Goal: Information Seeking & Learning: Learn about a topic

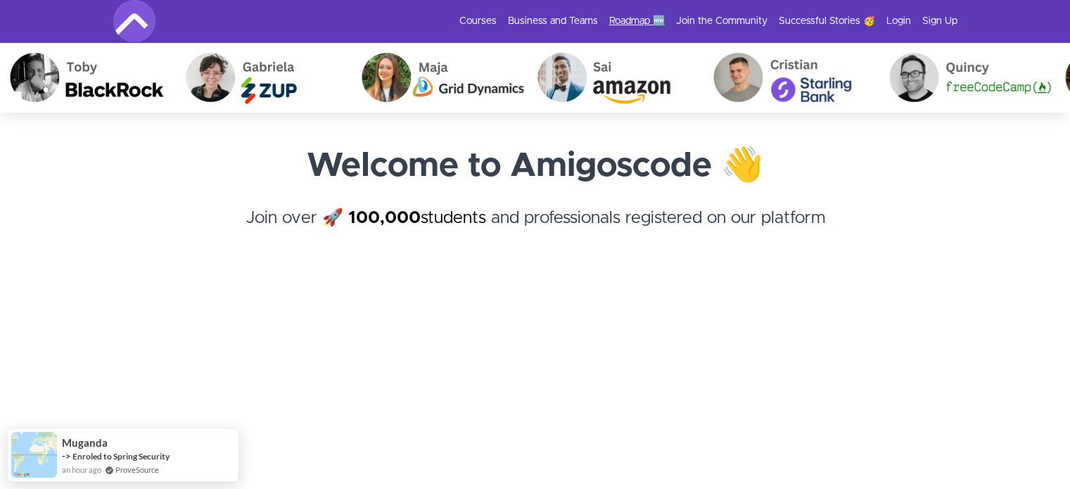
click at [630, 17] on link "Roadmap 🆕" at bounding box center [637, 21] width 56 height 14
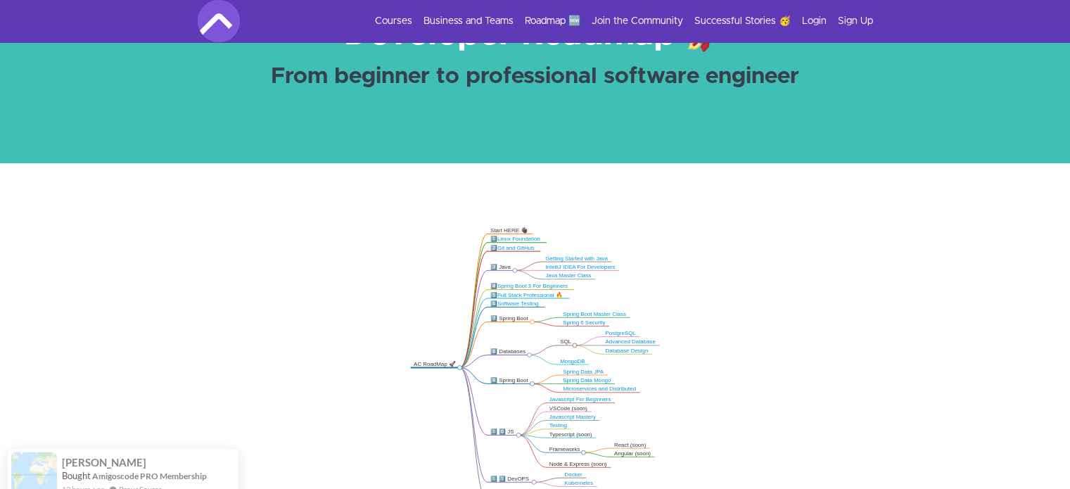
scroll to position [211, 0]
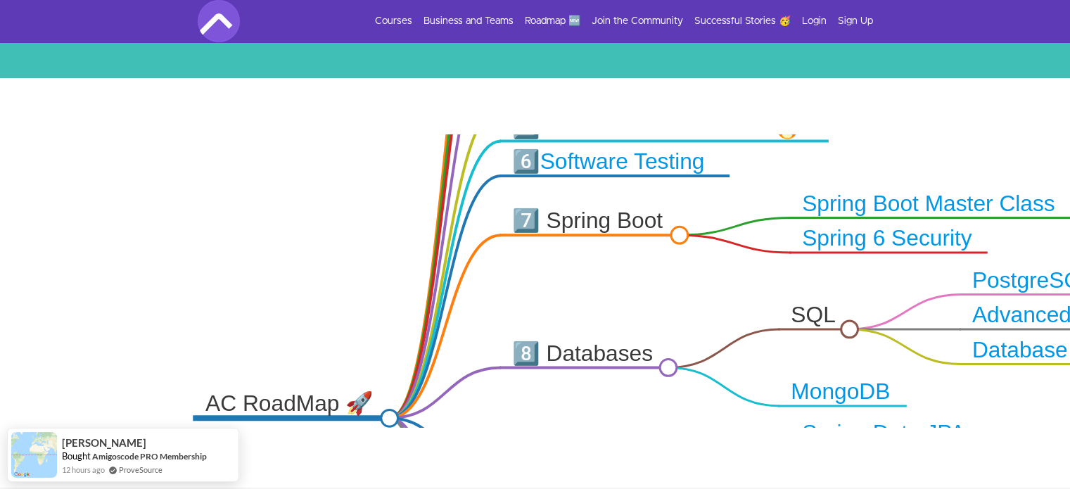
drag, startPoint x: 483, startPoint y: 182, endPoint x: 300, endPoint y: 369, distance: 261.2
click at [296, 391] on icon ".markmap{font:300 16px/20px sans-serif}.markmap-link{fill:none}.markmap-node>ci…" at bounding box center [535, 280] width 1070 height 293
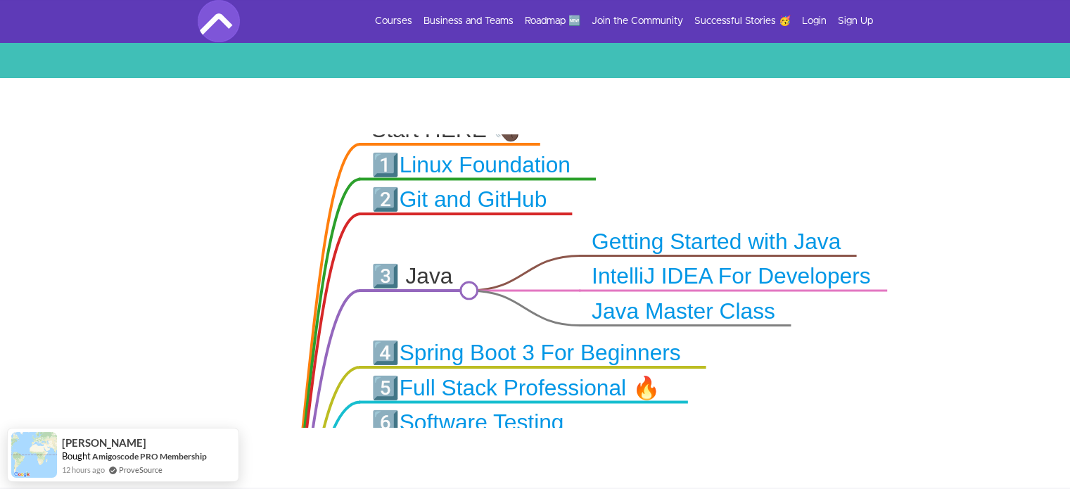
drag, startPoint x: 312, startPoint y: 210, endPoint x: 245, endPoint y: 383, distance: 185.1
click at [245, 383] on icon ".markmap{font:300 16px/20px sans-serif}.markmap-link{fill:none}.markmap-node>ci…" at bounding box center [535, 280] width 1070 height 293
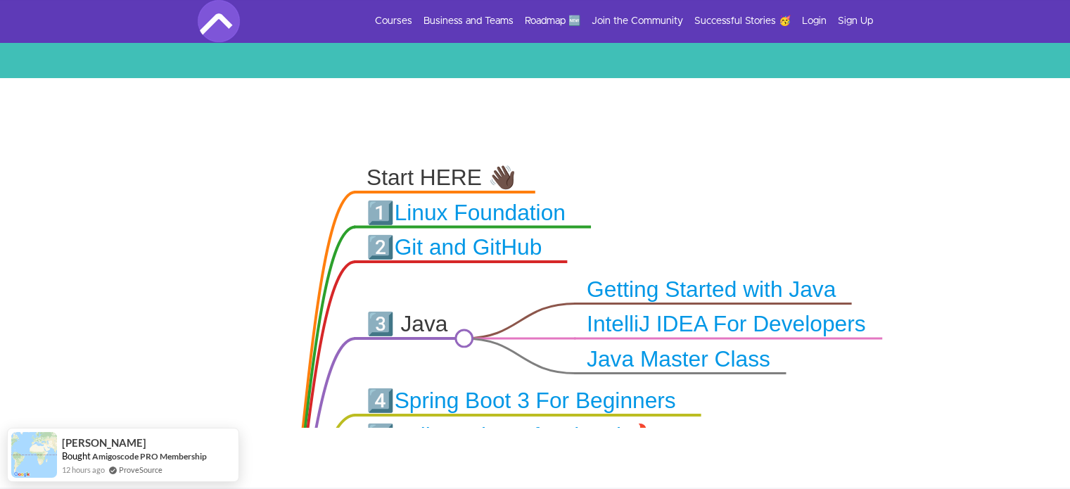
drag, startPoint x: 245, startPoint y: 243, endPoint x: 243, endPoint y: 285, distance: 42.3
click at [243, 285] on icon ".markmap{font:300 16px/20px sans-serif}.markmap-link{fill:none}.markmap-node>ci…" at bounding box center [535, 280] width 1070 height 293
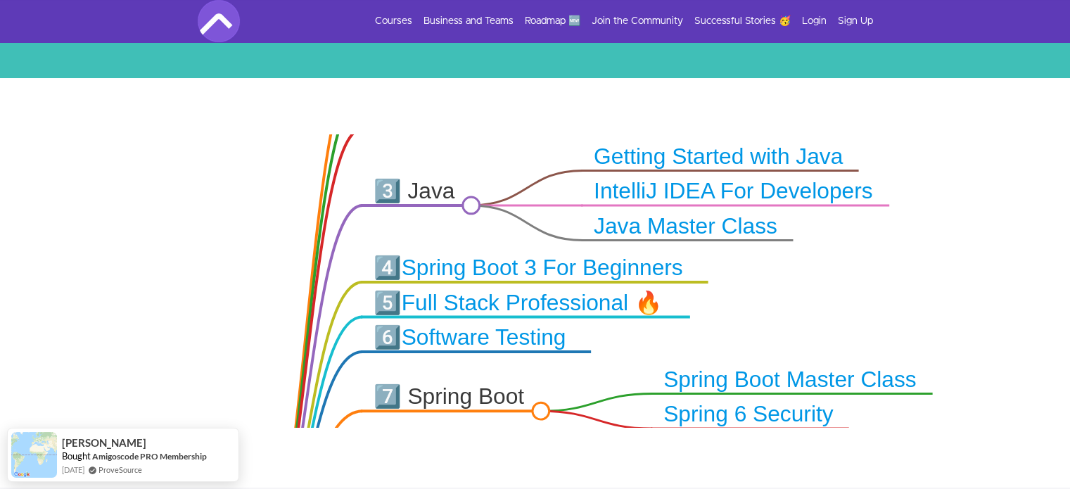
drag, startPoint x: 240, startPoint y: 303, endPoint x: 247, endPoint y: 170, distance: 133.1
click at [247, 170] on icon ".markmap{font:300 16px/20px sans-serif}.markmap-link{fill:none}.markmap-node>ci…" at bounding box center [535, 280] width 1070 height 293
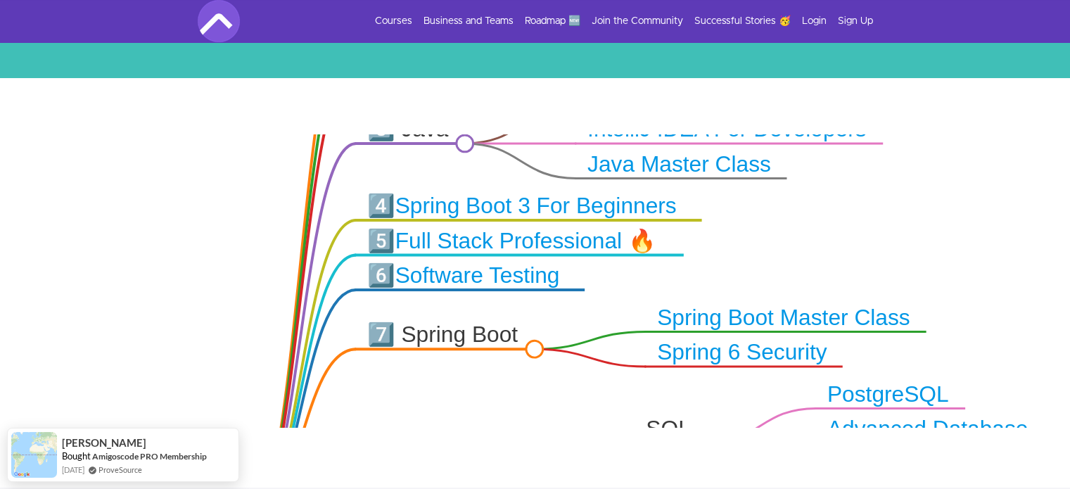
drag, startPoint x: 250, startPoint y: 317, endPoint x: 236, endPoint y: 204, distance: 114.2
click at [236, 204] on icon ".markmap{font:300 16px/20px sans-serif}.markmap-link{fill:none}.markmap-node>ci…" at bounding box center [535, 280] width 1070 height 293
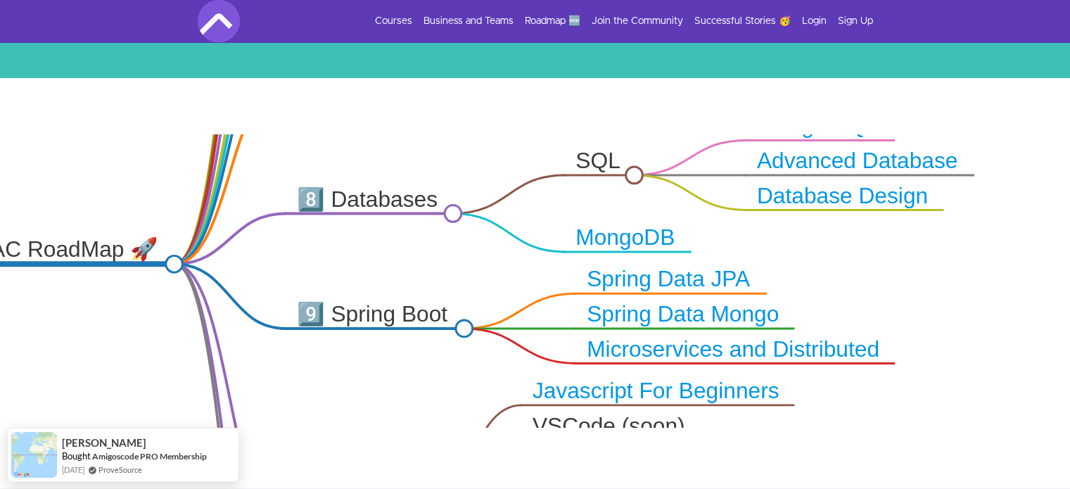
drag, startPoint x: 186, startPoint y: 323, endPoint x: 124, endPoint y: 100, distance: 231.4
click at [124, 100] on div ".markmap{font:300 16px/20px sans-serif}.markmap-link{fill:none}.markmap-node>ci…" at bounding box center [535, 282] width 1070 height 409
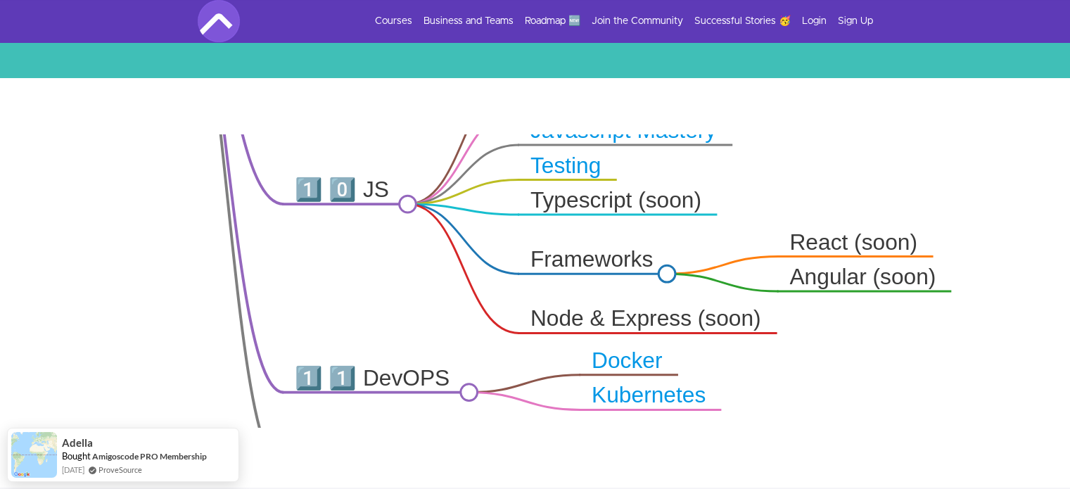
drag, startPoint x: 155, startPoint y: 376, endPoint x: 153, endPoint y: 56, distance: 320.8
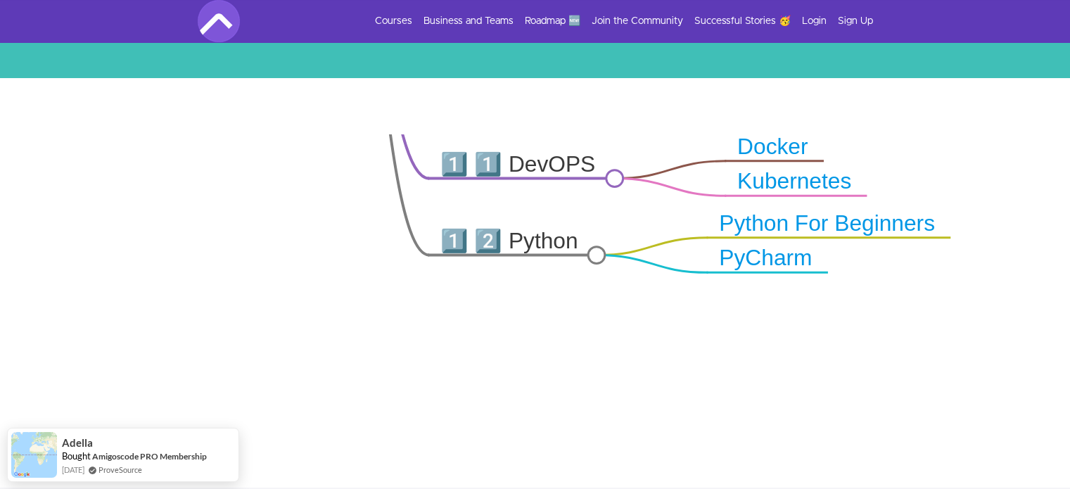
drag, startPoint x: 149, startPoint y: 309, endPoint x: 287, endPoint y: 94, distance: 255.6
click at [287, 94] on div ".markmap{font:300 16px/20px sans-serif}.markmap-link{fill:none}.markmap-node>ci…" at bounding box center [535, 282] width 1070 height 409
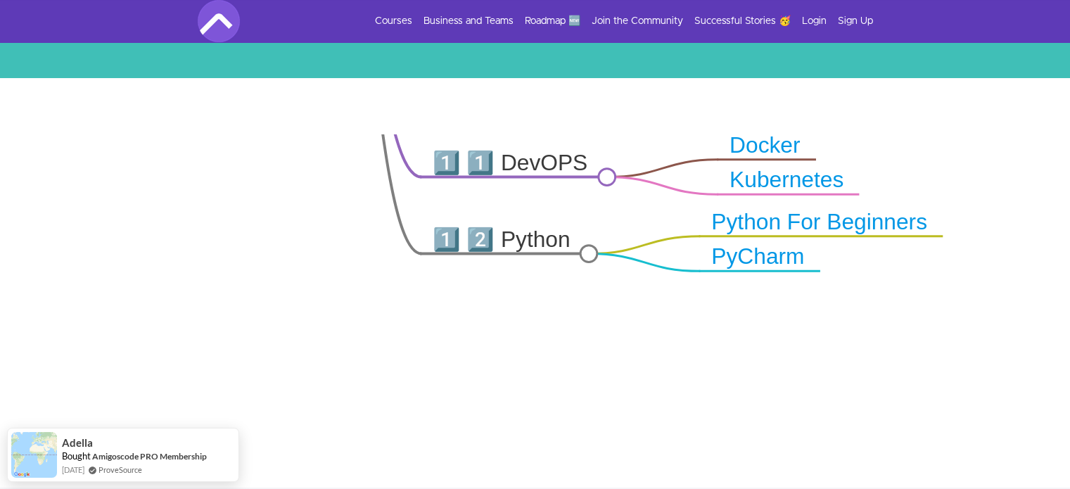
click at [850, 229] on link "Python For Beginners" at bounding box center [819, 222] width 216 height 24
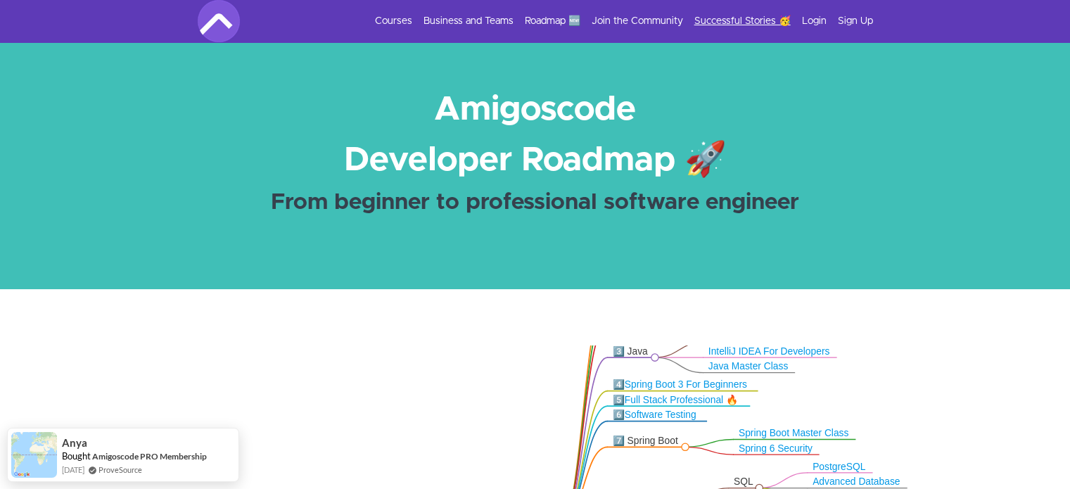
click at [734, 20] on link "Successful Stories 🥳" at bounding box center [742, 21] width 96 height 14
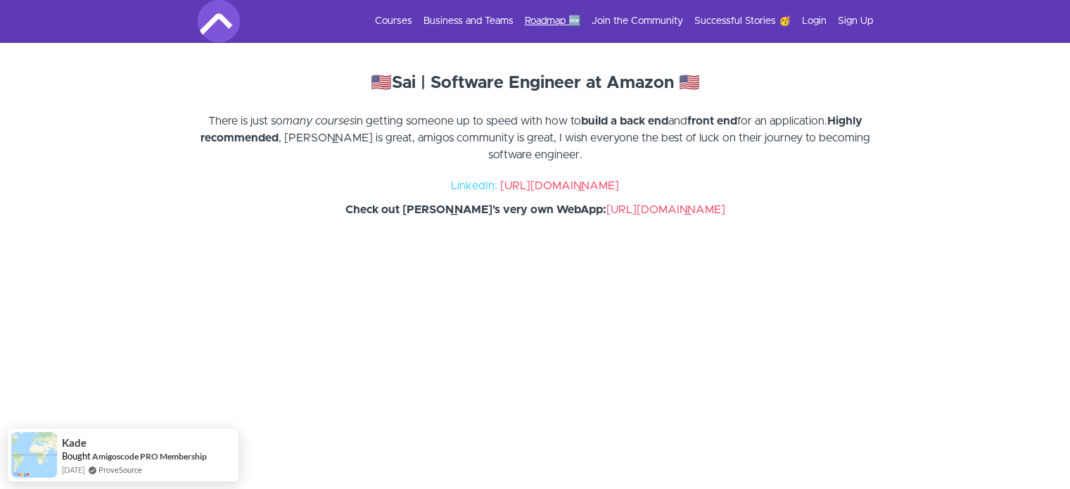
click at [543, 20] on link "Roadmap 🆕" at bounding box center [553, 21] width 56 height 14
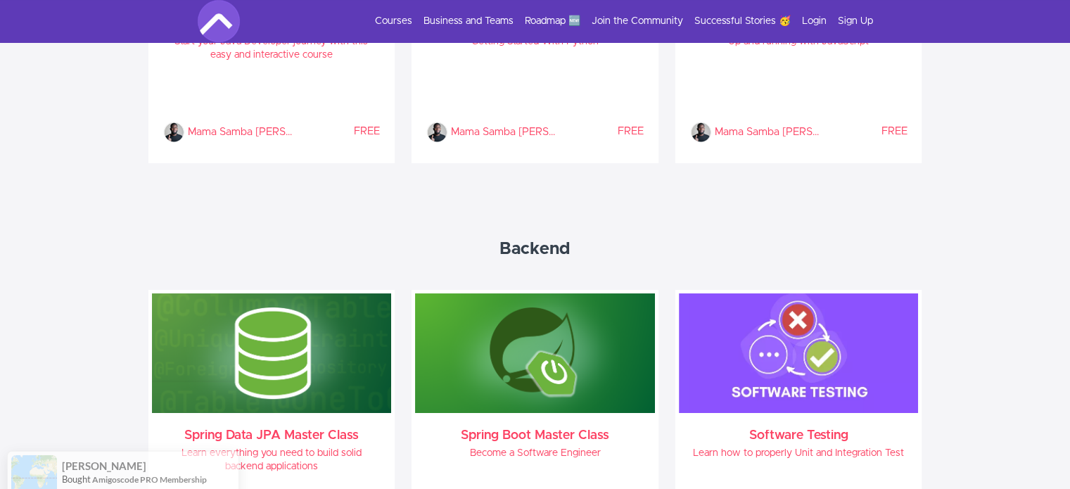
scroll to position [713, 0]
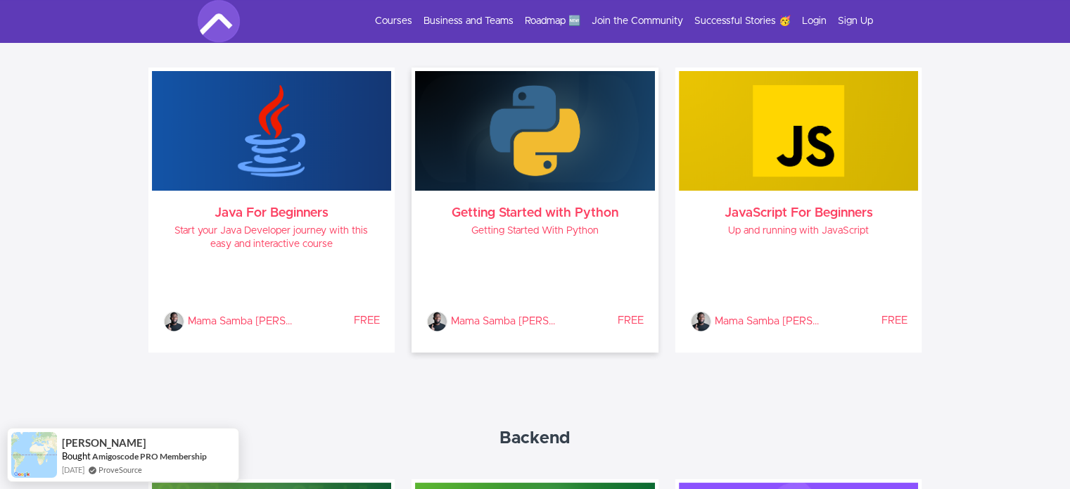
click at [539, 219] on div "Getting Started with Python Getting Started With Python Mama Samba [PERSON_NAME…" at bounding box center [535, 270] width 240 height 158
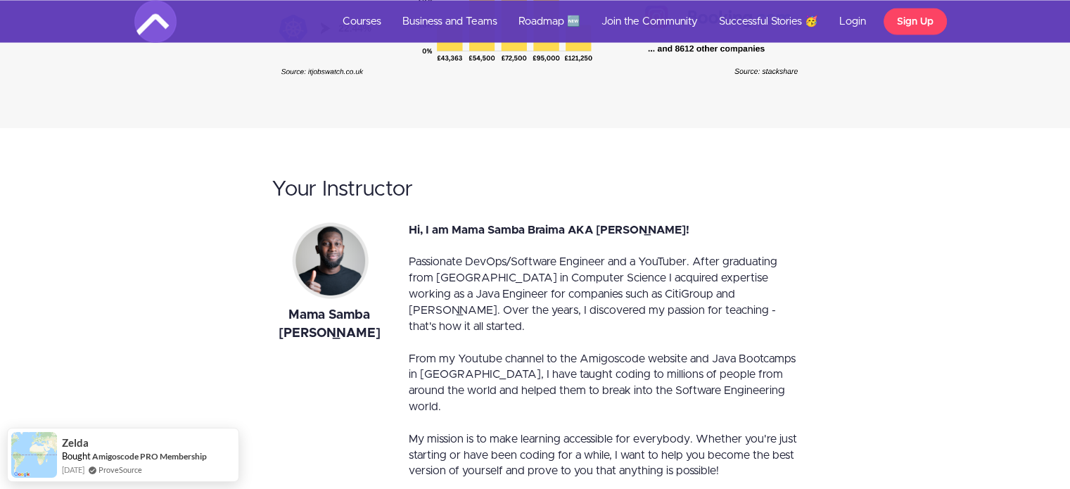
scroll to position [2743, 0]
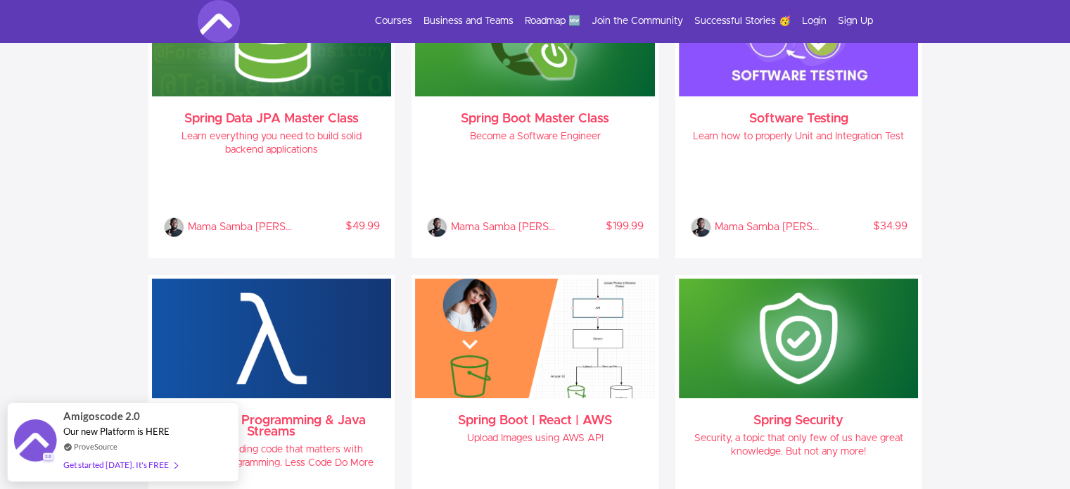
scroll to position [1135, 0]
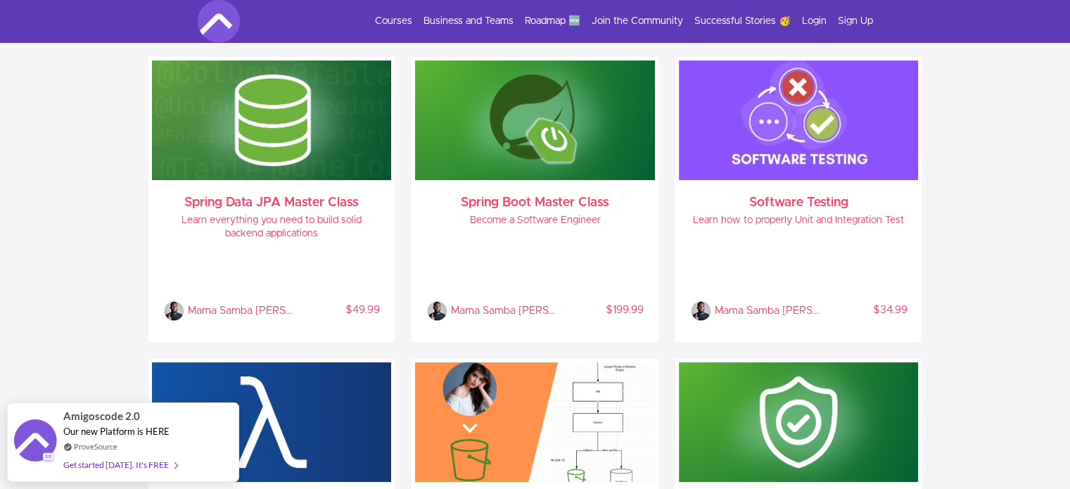
click at [222, 23] on img at bounding box center [219, 21] width 42 height 42
